Goal: Task Accomplishment & Management: Complete application form

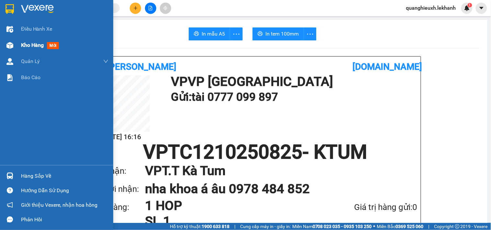
click at [31, 47] on span "Kho hàng" at bounding box center [32, 45] width 23 height 6
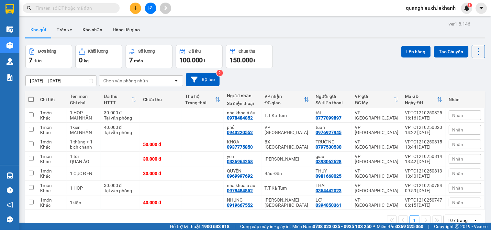
click at [136, 4] on button at bounding box center [135, 8] width 11 height 11
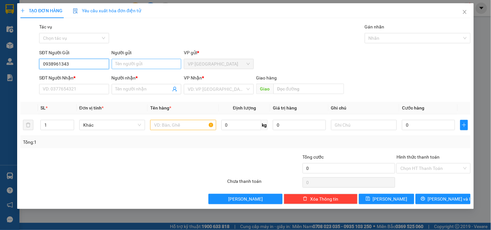
type input "0938961343"
click at [127, 66] on input "Người gửi" at bounding box center [147, 64] width 70 height 10
type input "D"
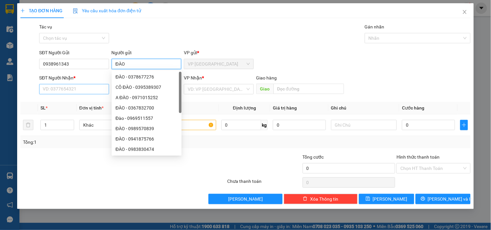
type input "ĐÀO"
click at [92, 90] on input "SĐT Người Nhận *" at bounding box center [74, 89] width 70 height 10
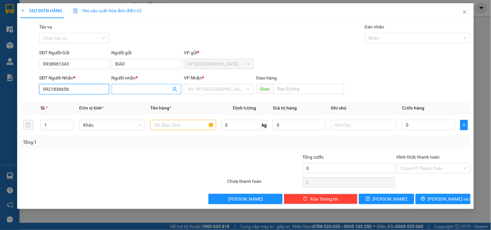
type input "0921836656"
click at [123, 90] on input "Người nhận *" at bounding box center [142, 89] width 55 height 7
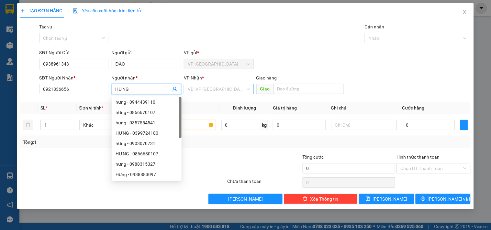
type input "HƯNG"
click at [211, 88] on input "search" at bounding box center [216, 89] width 57 height 10
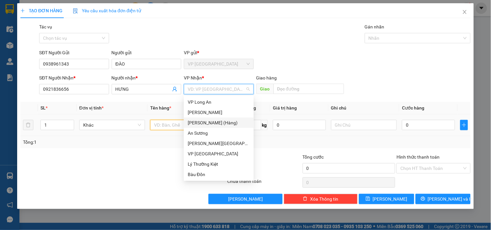
click at [163, 127] on input "text" at bounding box center [183, 125] width 66 height 10
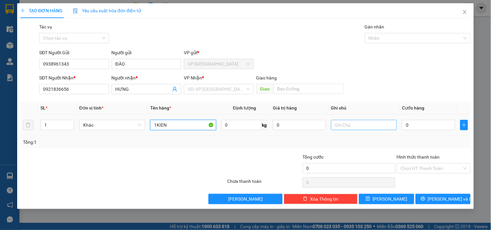
type input "1KIEN"
click at [353, 124] on input "text" at bounding box center [364, 125] width 66 height 10
type input "MAI NHẬN"
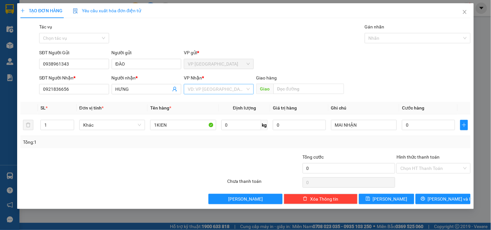
click at [230, 88] on input "search" at bounding box center [216, 89] width 57 height 10
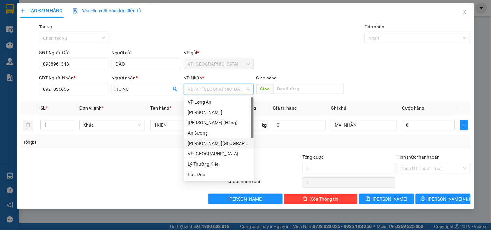
click at [214, 143] on div "[PERSON_NAME][GEOGRAPHIC_DATA]" at bounding box center [219, 143] width 62 height 7
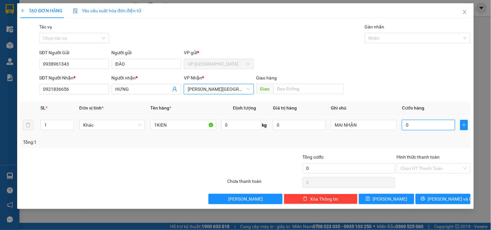
click at [412, 125] on input "0" at bounding box center [428, 125] width 53 height 10
type input "4"
type input "40"
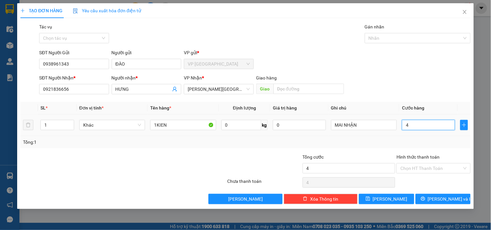
type input "40"
type input "40.000"
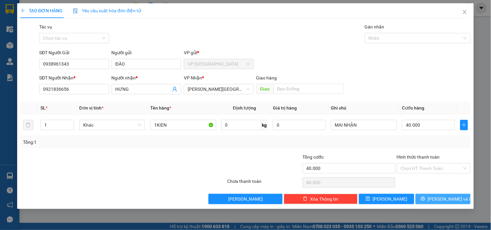
click at [445, 198] on span "[PERSON_NAME] và In" at bounding box center [450, 199] width 45 height 7
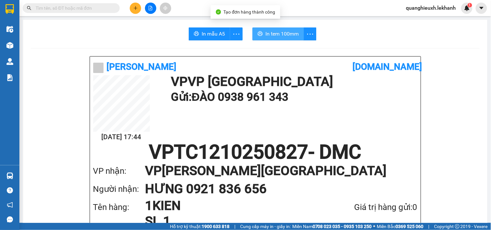
click at [272, 37] on span "In tem 100mm" at bounding box center [281, 34] width 33 height 8
